Goal: Obtain resource: Download file/media

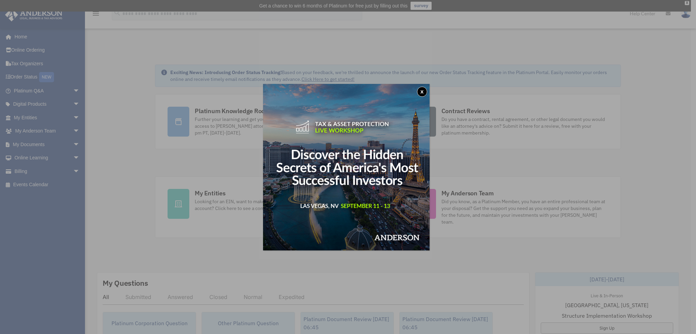
click at [421, 91] on button "x" at bounding box center [422, 92] width 10 height 10
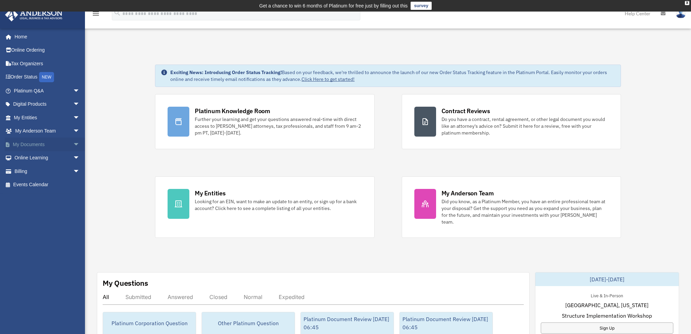
click at [54, 144] on link "My Documents arrow_drop_down" at bounding box center [47, 145] width 85 height 14
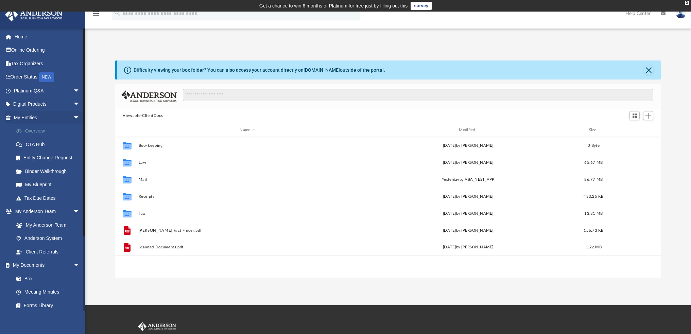
click at [30, 131] on link "Overview" at bounding box center [50, 131] width 81 height 14
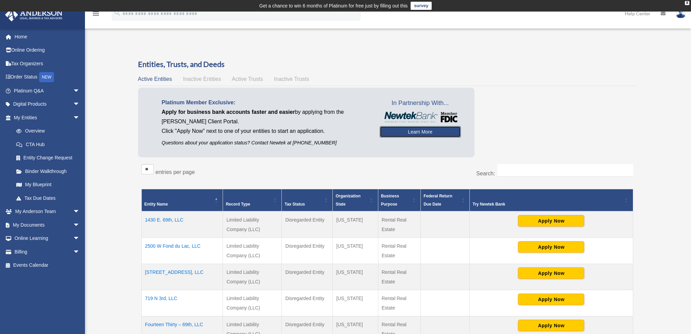
click at [421, 132] on link "Learn More" at bounding box center [420, 132] width 81 height 12
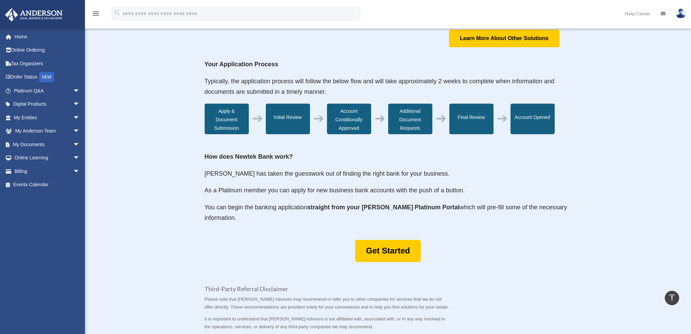
scroll to position [204, 0]
click at [73, 171] on span "arrow_drop_down" at bounding box center [80, 171] width 14 height 14
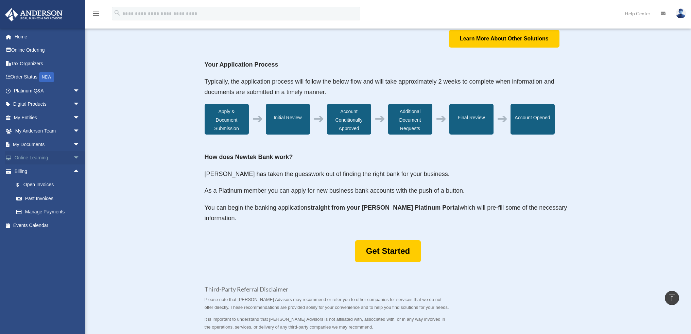
click at [73, 156] on span "arrow_drop_down" at bounding box center [80, 158] width 14 height 14
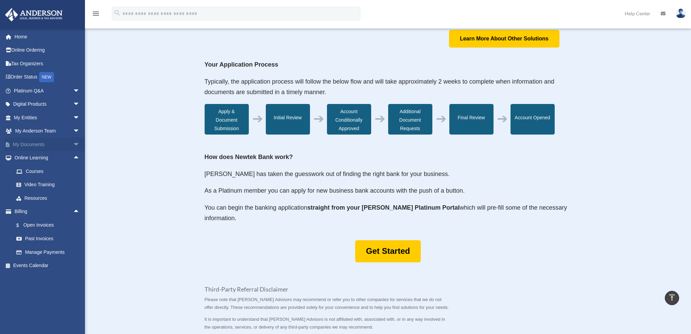
click at [73, 141] on span "arrow_drop_down" at bounding box center [80, 145] width 14 height 14
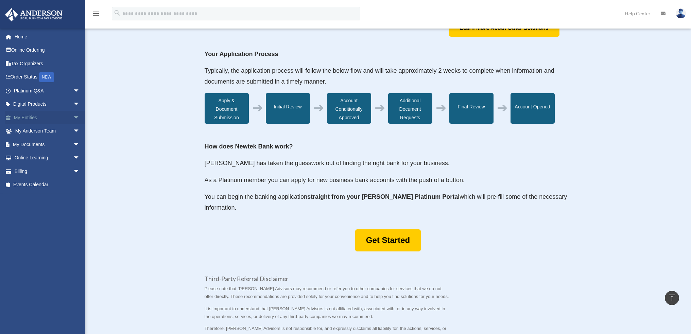
scroll to position [215, 0]
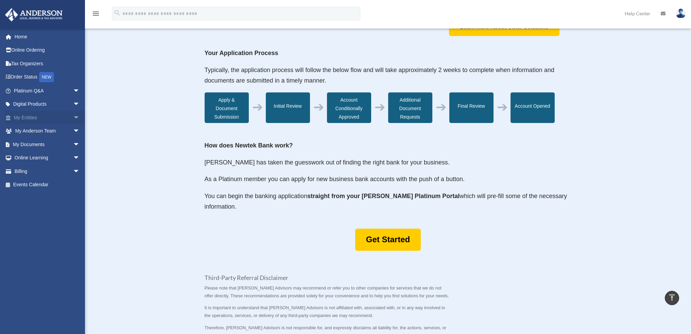
click at [73, 117] on span "arrow_drop_down" at bounding box center [80, 118] width 14 height 14
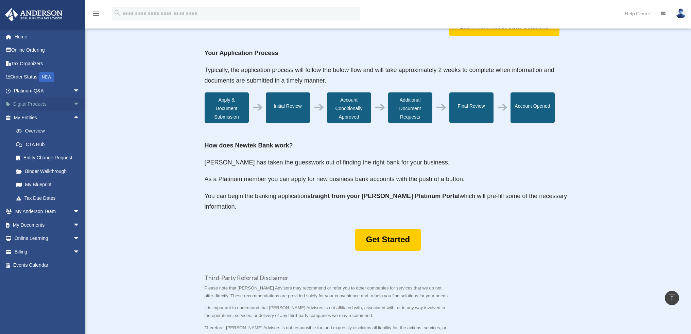
click at [73, 104] on span "arrow_drop_down" at bounding box center [80, 105] width 14 height 14
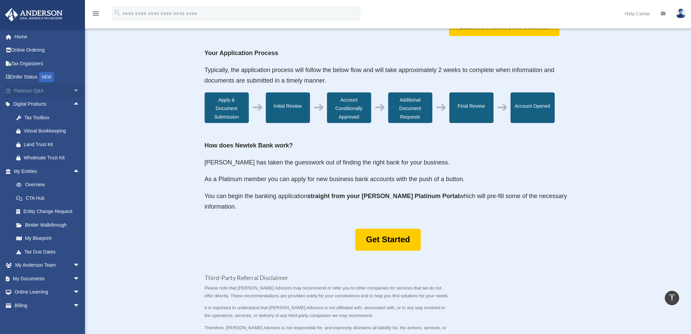
click at [73, 90] on span "arrow_drop_down" at bounding box center [80, 91] width 14 height 14
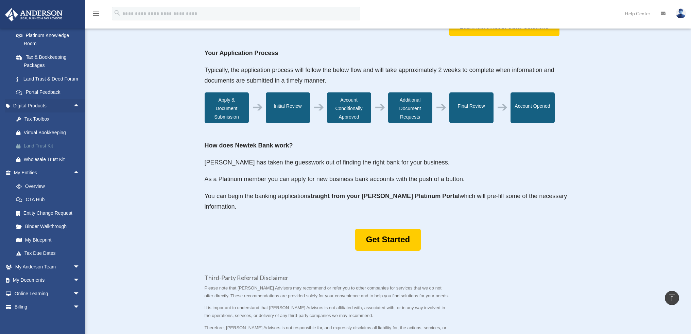
scroll to position [162, 0]
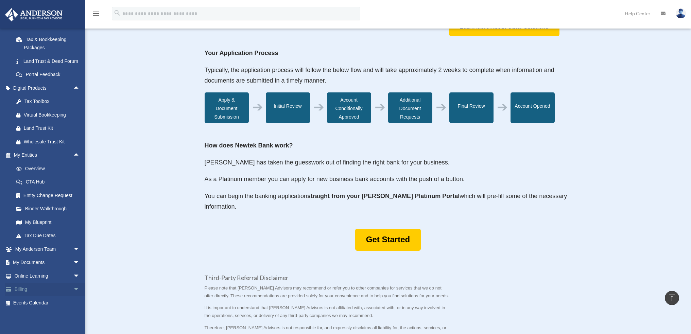
click at [73, 289] on span "arrow_drop_down" at bounding box center [80, 290] width 14 height 14
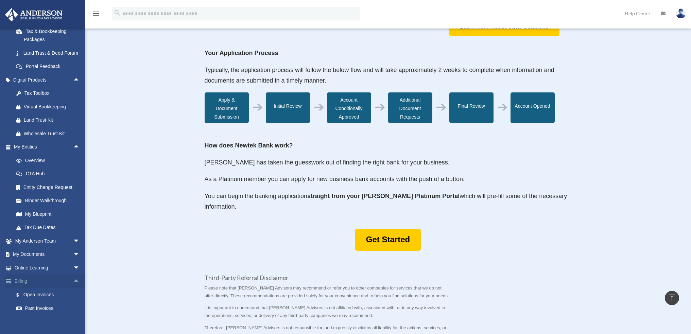
click at [73, 289] on span "arrow_drop_up" at bounding box center [80, 282] width 14 height 14
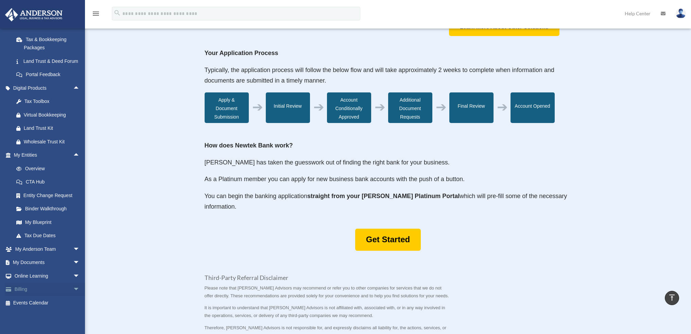
click at [73, 289] on span "arrow_drop_down" at bounding box center [80, 290] width 14 height 14
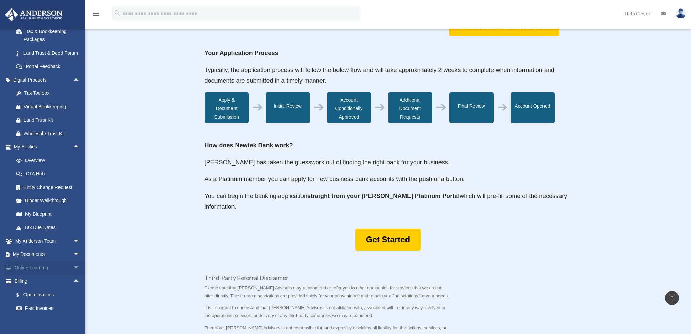
click at [73, 275] on span "arrow_drop_down" at bounding box center [80, 268] width 14 height 14
click at [73, 275] on span "arrow_drop_up" at bounding box center [80, 268] width 14 height 14
click at [73, 259] on span "arrow_drop_down" at bounding box center [80, 255] width 14 height 14
click at [73, 259] on span "arrow_drop_up" at bounding box center [80, 255] width 14 height 14
click at [73, 248] on span "arrow_drop_down" at bounding box center [80, 241] width 14 height 14
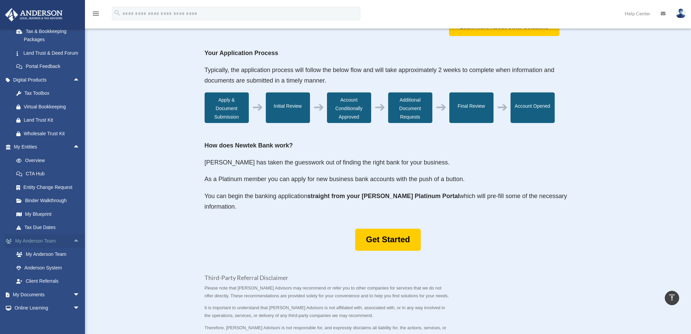
click at [73, 248] on span "arrow_drop_up" at bounding box center [80, 241] width 14 height 14
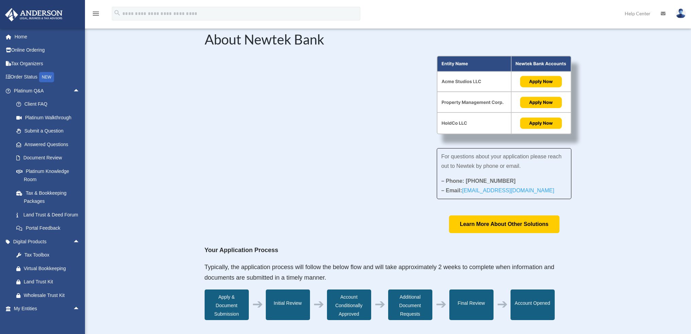
scroll to position [12, 0]
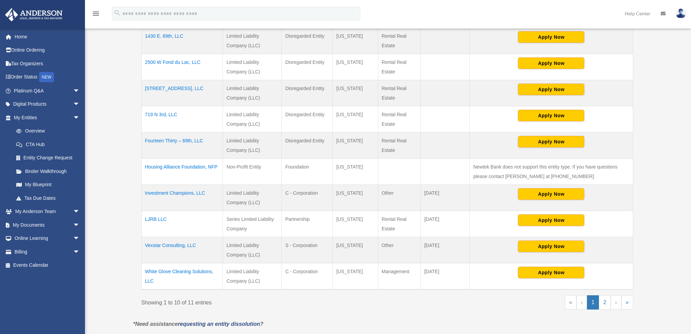
scroll to position [181, 0]
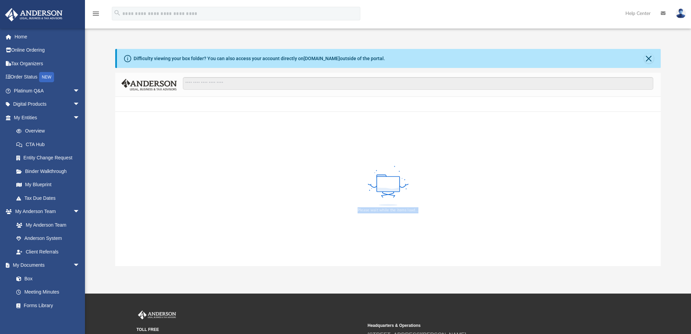
click at [168, 198] on div "App [EMAIL_ADDRESS][DOMAIN_NAME] Sign Out [EMAIL_ADDRESS][DOMAIN_NAME] Home Onl…" at bounding box center [345, 147] width 691 height 294
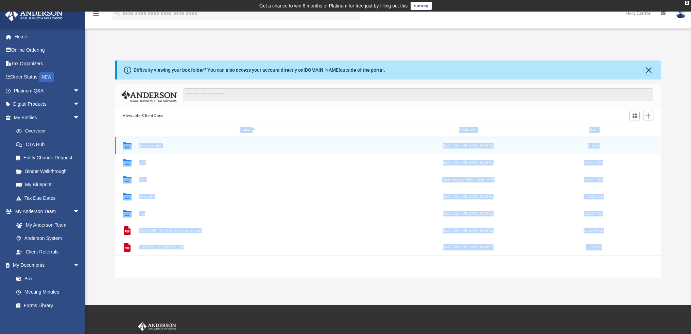
scroll to position [150, 540]
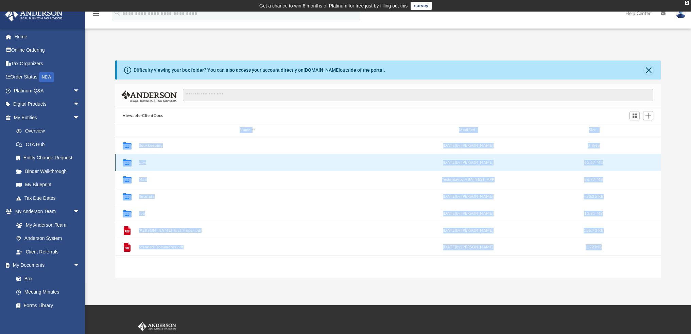
click at [145, 162] on button "Law" at bounding box center [248, 162] width 218 height 4
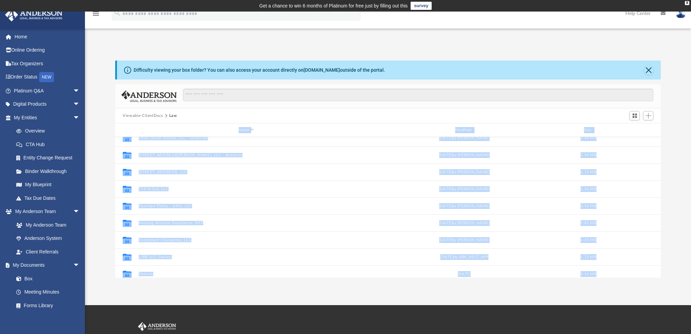
scroll to position [68, 0]
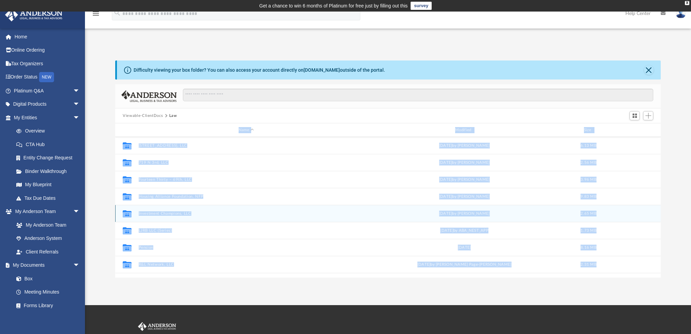
click at [158, 205] on div "Collaborated Folder Investment Champions, LLC [DATE] by [PERSON_NAME] 2.65 MB" at bounding box center [387, 213] width 545 height 17
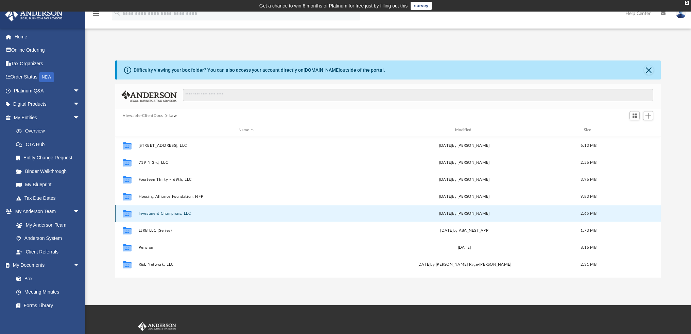
click at [161, 212] on button "Investment Champions, LLC" at bounding box center [246, 213] width 215 height 4
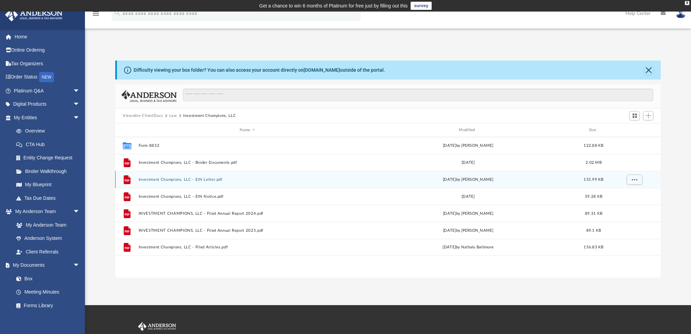
click at [168, 179] on button "Investment Champions, LLC - EIN Letter.pdf" at bounding box center [248, 179] width 218 height 4
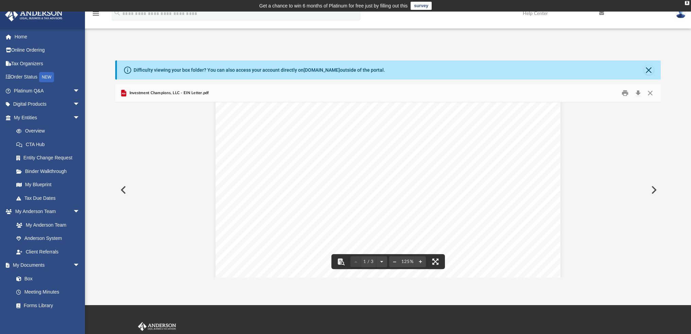
scroll to position [34, 0]
